Goal: Task Accomplishment & Management: Use online tool/utility

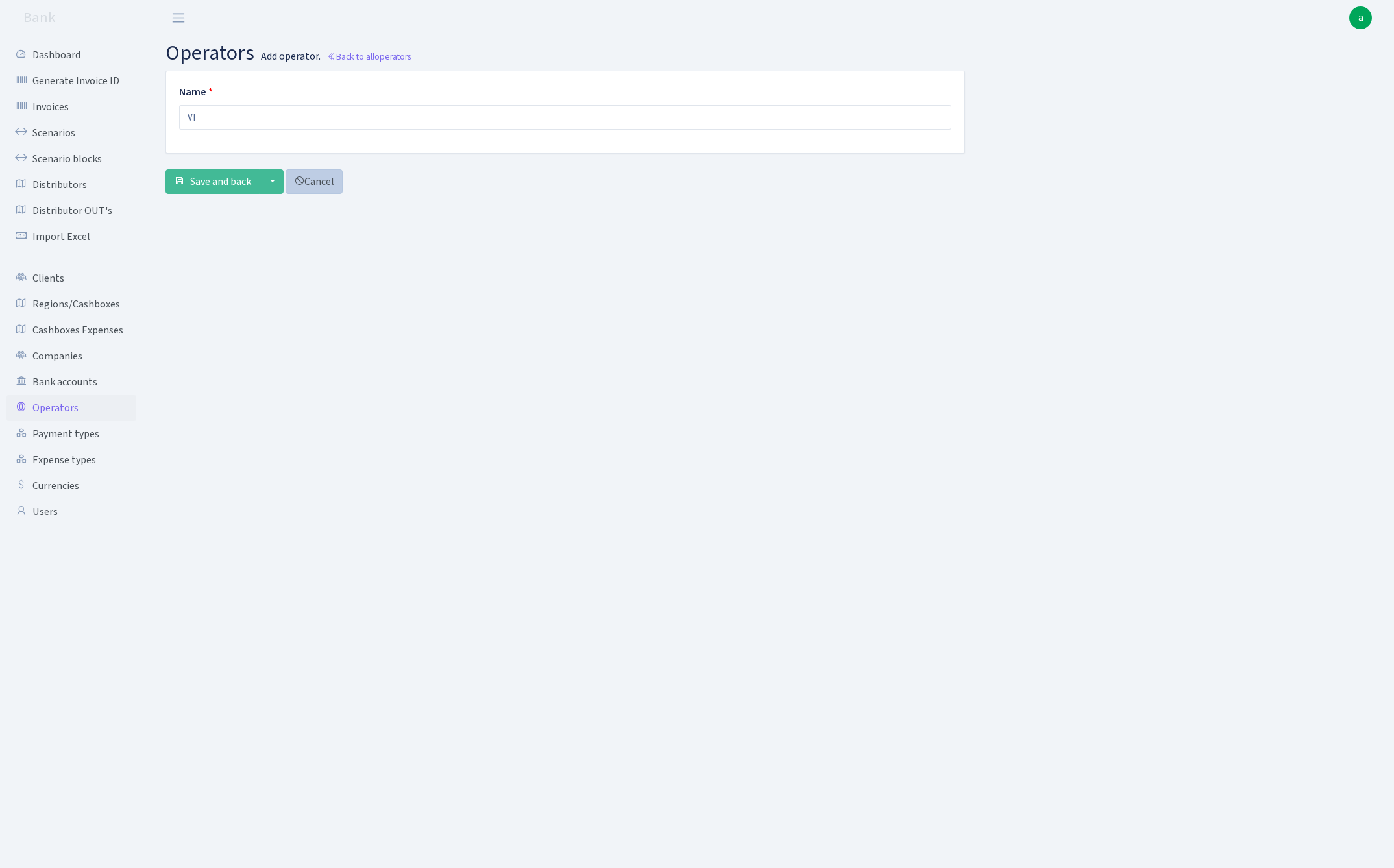
type input "V"
type input "VIKINGS usdt"
click at [226, 175] on span "Save and back" at bounding box center [221, 181] width 61 height 14
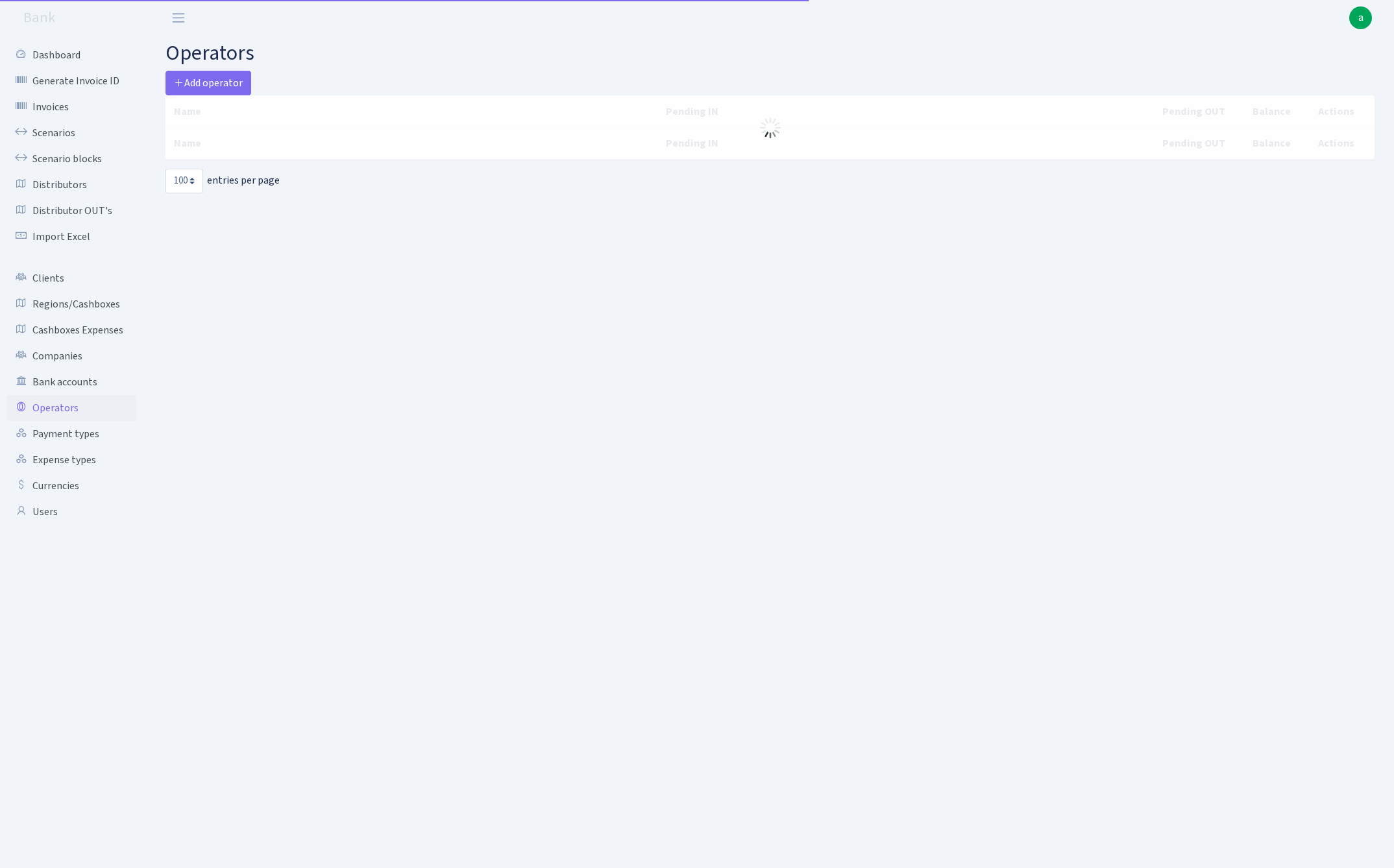
select select "100"
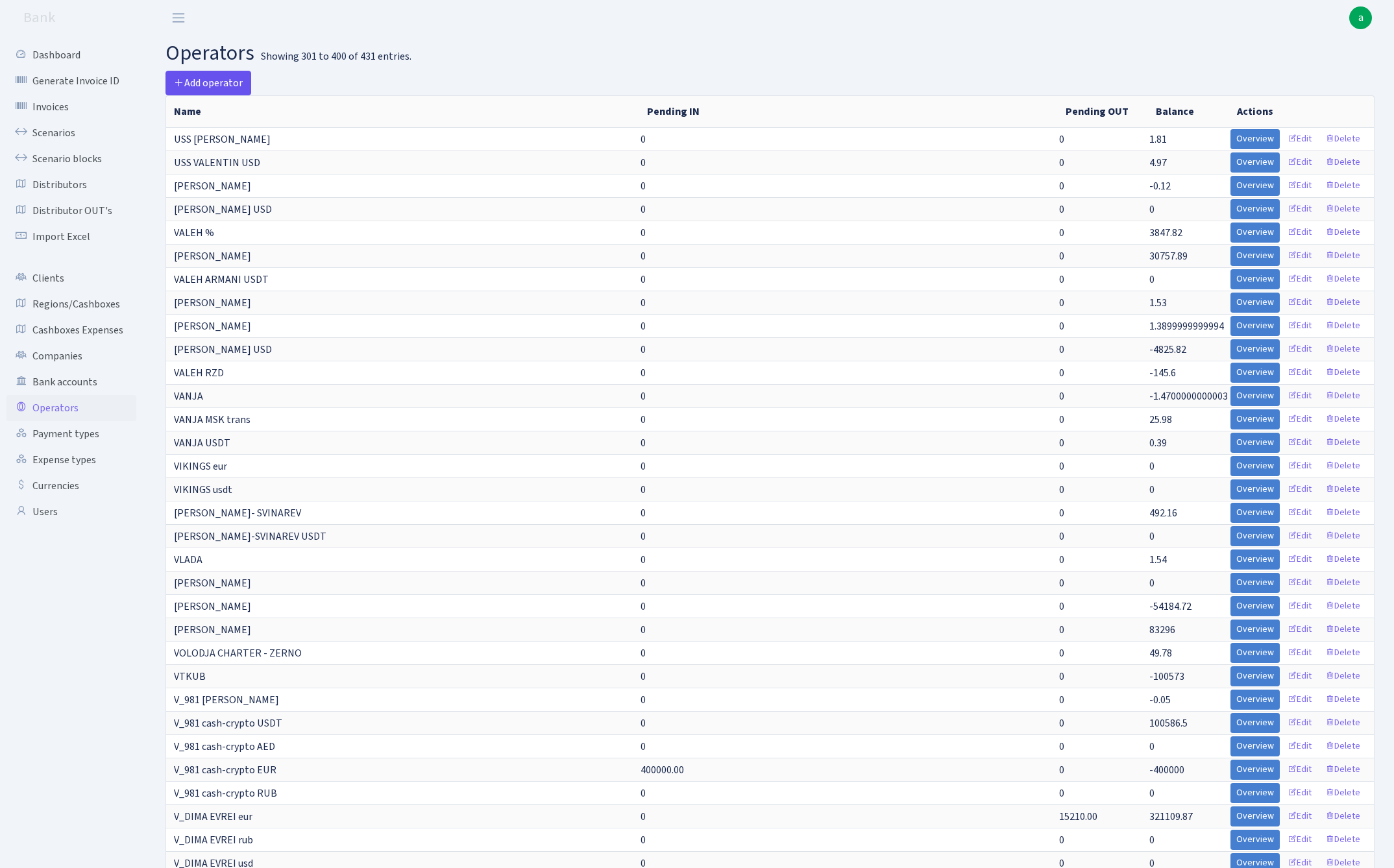
click at [211, 81] on span "Add operator" at bounding box center [208, 83] width 69 height 14
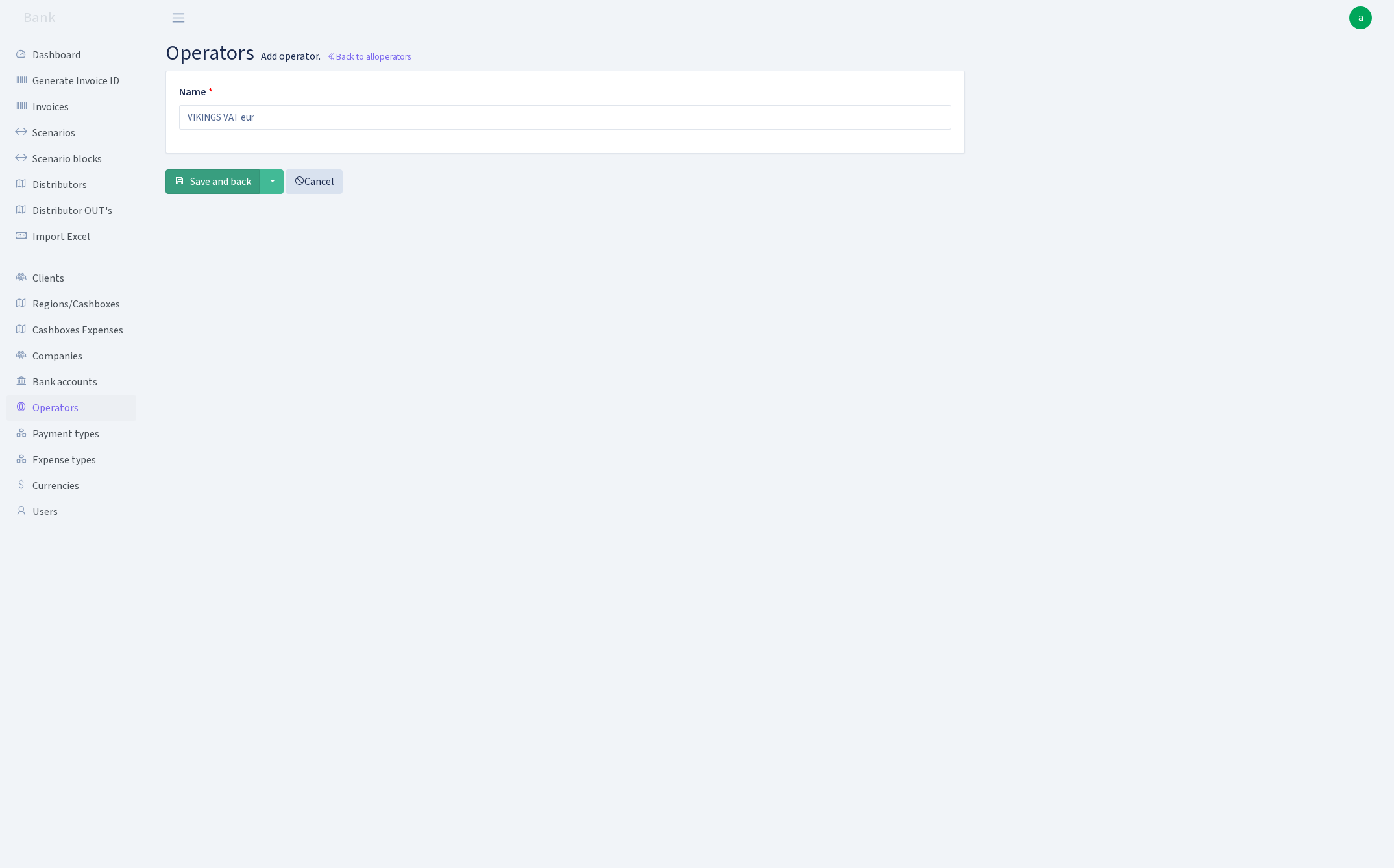
type input "VIKINGS VAT eur"
click at [208, 181] on span "Save and back" at bounding box center [221, 181] width 61 height 14
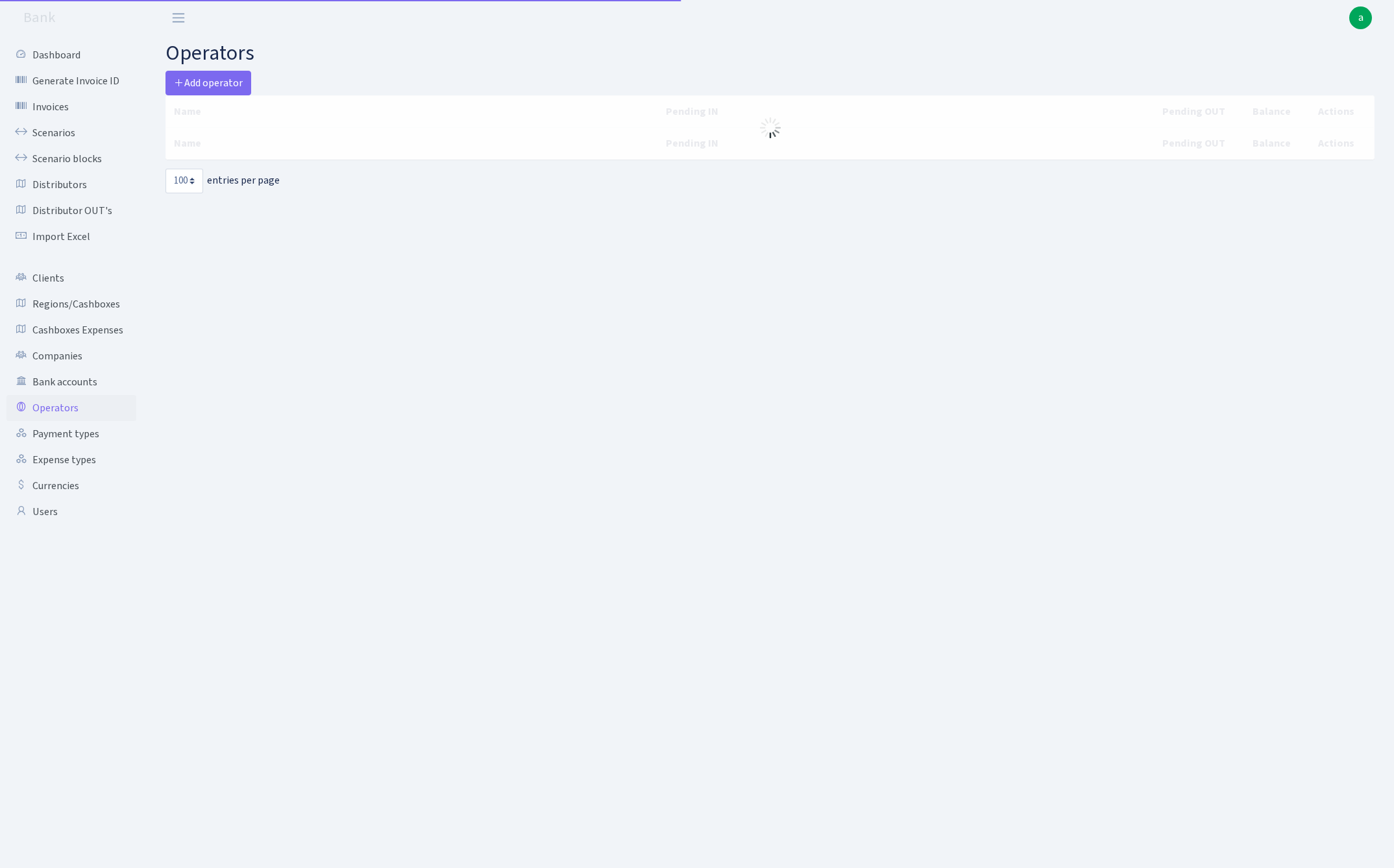
select select "100"
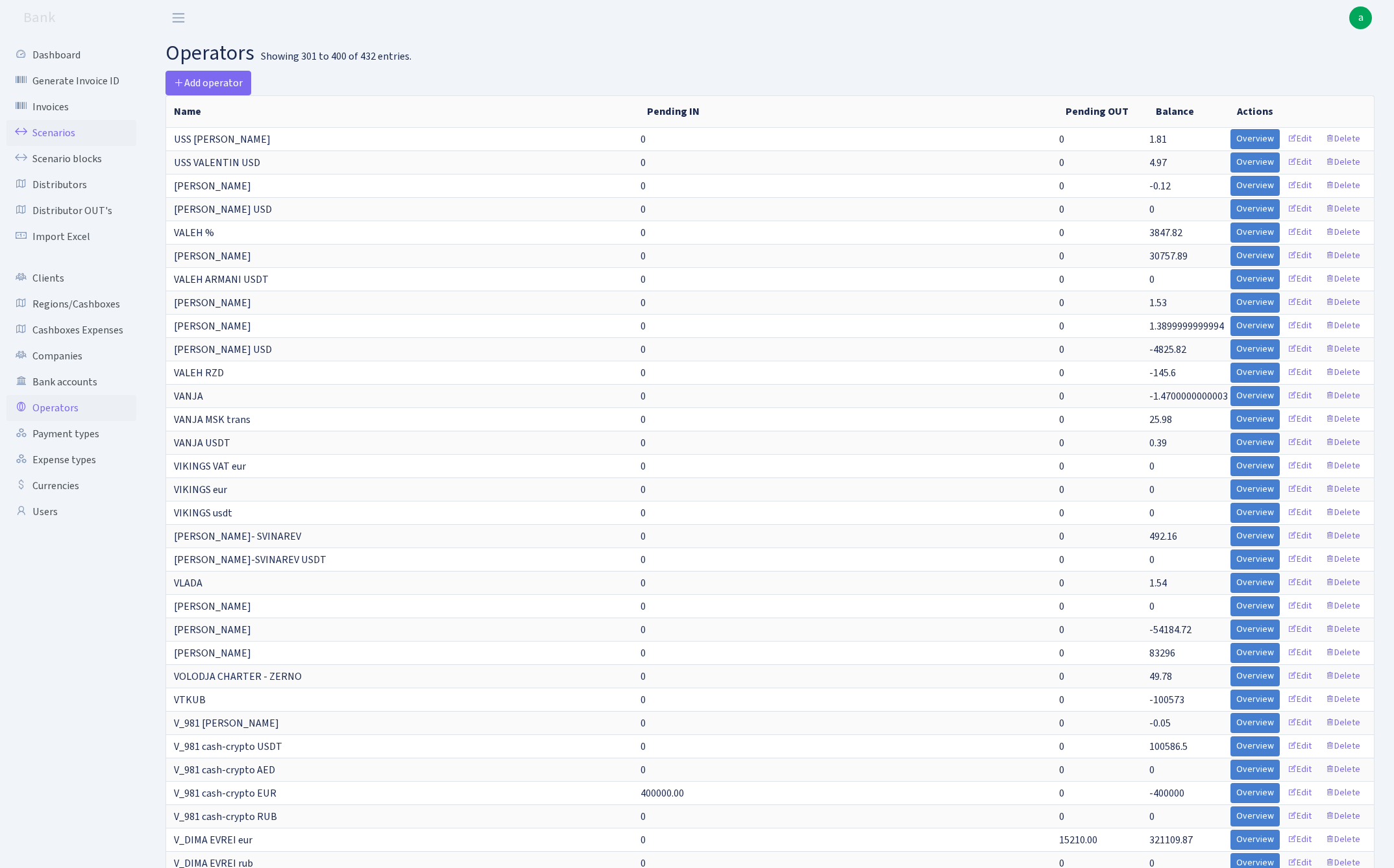
click at [35, 133] on link "Scenarios" at bounding box center [71, 133] width 130 height 26
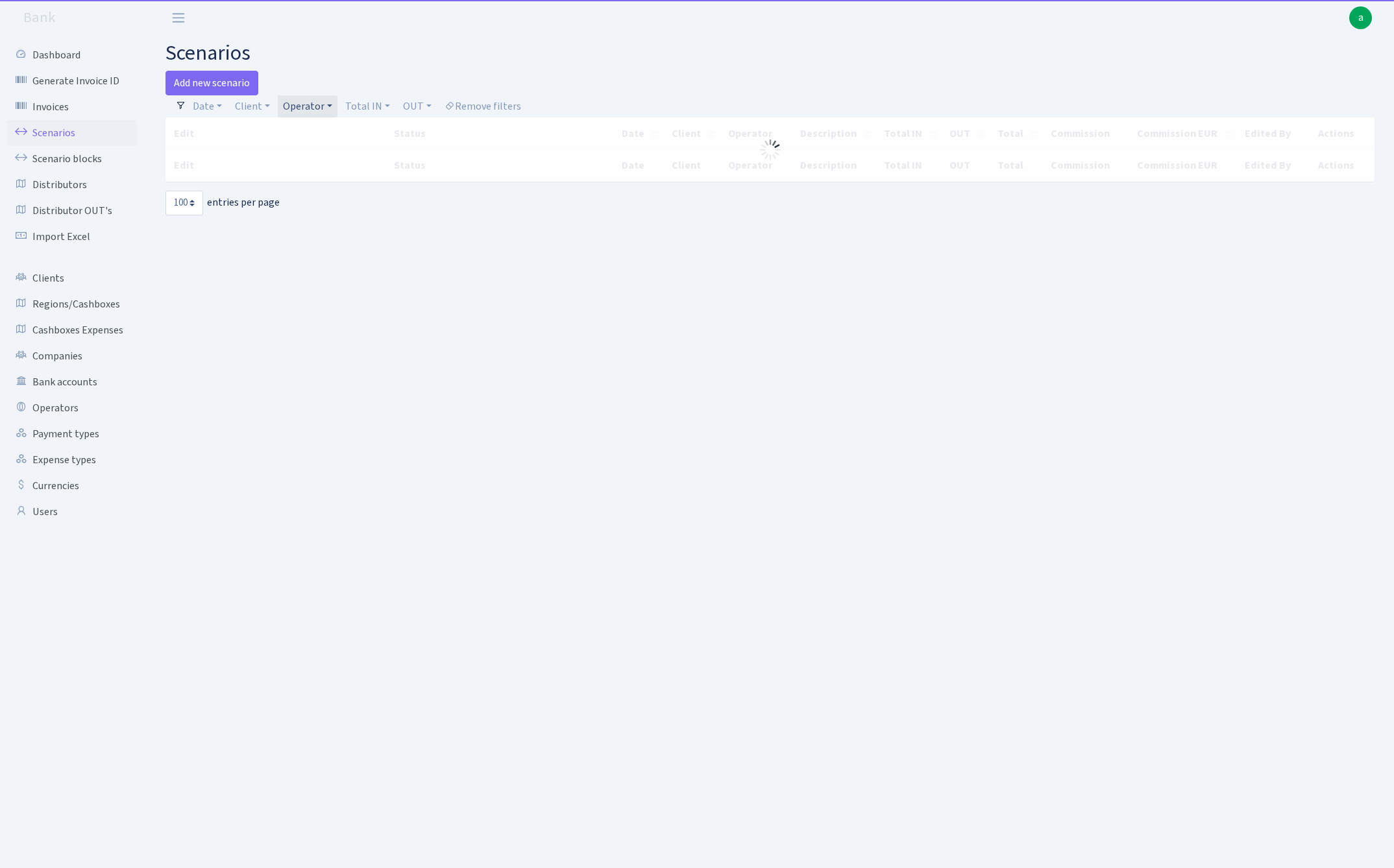
select select "100"
